Goal: Task Accomplishment & Management: Complete application form

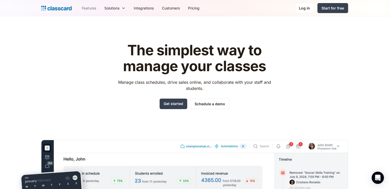
click at [91, 7] on link "Features" at bounding box center [89, 8] width 23 height 12
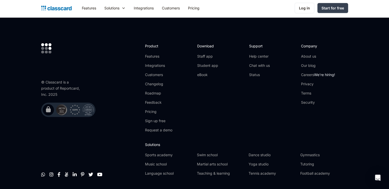
scroll to position [1561, 0]
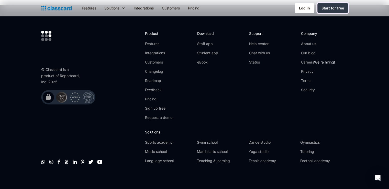
click at [327, 10] on div "Start for free" at bounding box center [332, 7] width 23 height 5
